Goal: Task Accomplishment & Management: Manage account settings

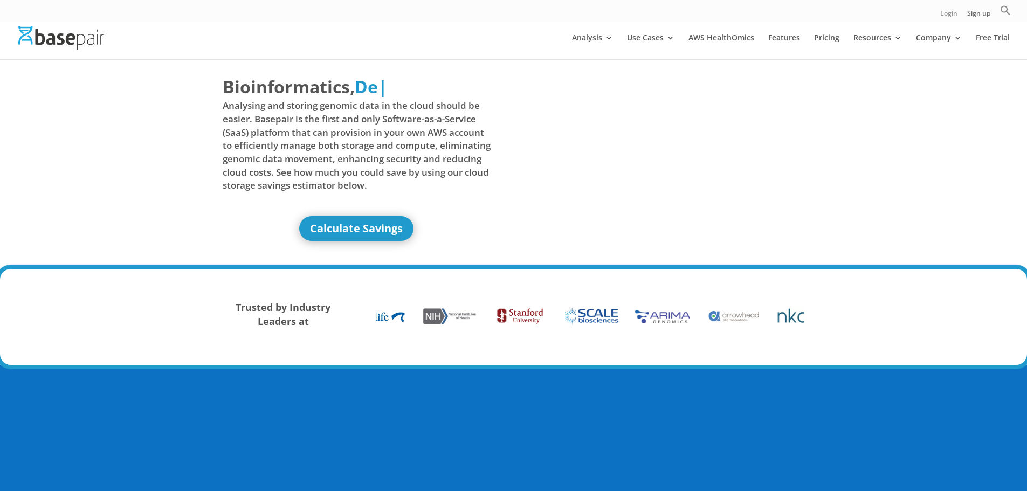
click at [942, 11] on link "Login" at bounding box center [948, 15] width 17 height 11
click at [983, 8] on ul "Login Sign up Search for: Search Button" at bounding box center [975, 13] width 71 height 17
click at [976, 16] on link "Sign up" at bounding box center [978, 15] width 23 height 11
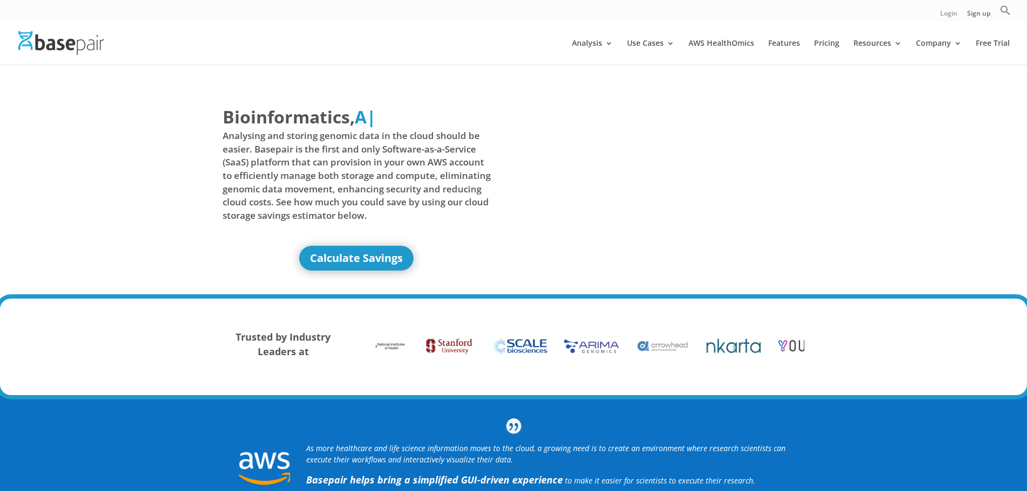
click at [945, 12] on link "Login" at bounding box center [948, 15] width 17 height 11
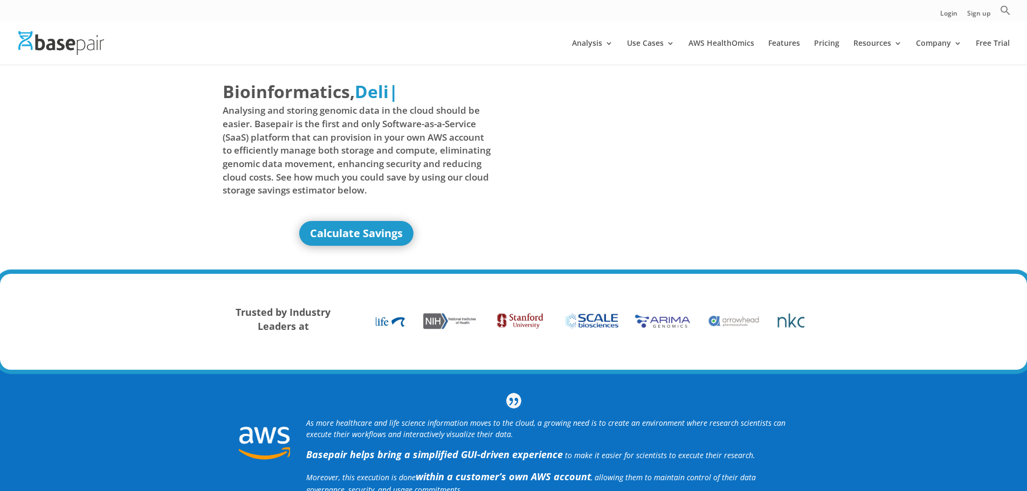
click at [938, 14] on div "Login Sign up Search for: Search Button" at bounding box center [513, 11] width 1027 height 22
click at [946, 13] on link "Login" at bounding box center [948, 15] width 17 height 11
click at [946, 14] on link "Login" at bounding box center [948, 15] width 17 height 11
